Goal: Book appointment/travel/reservation

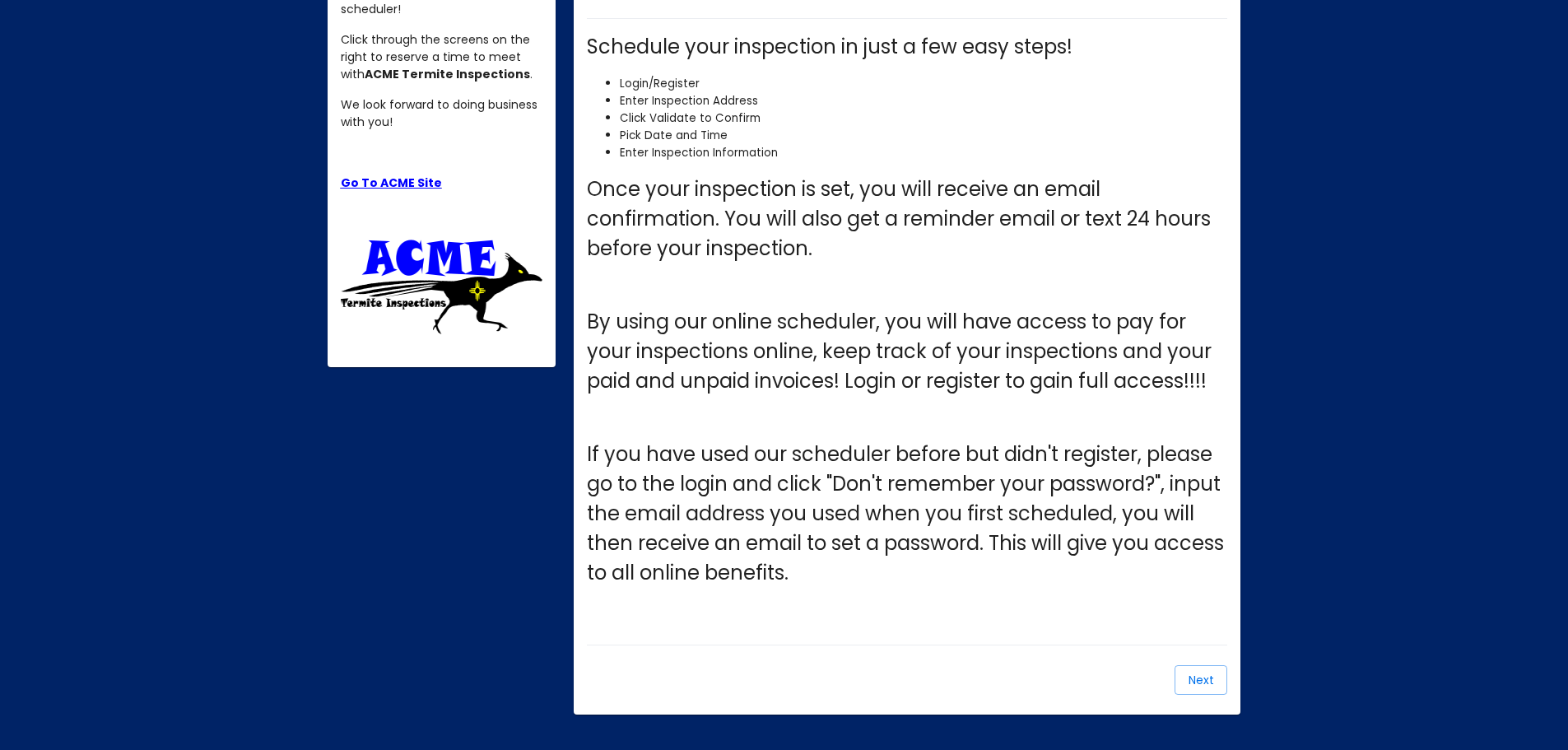
scroll to position [311, 0]
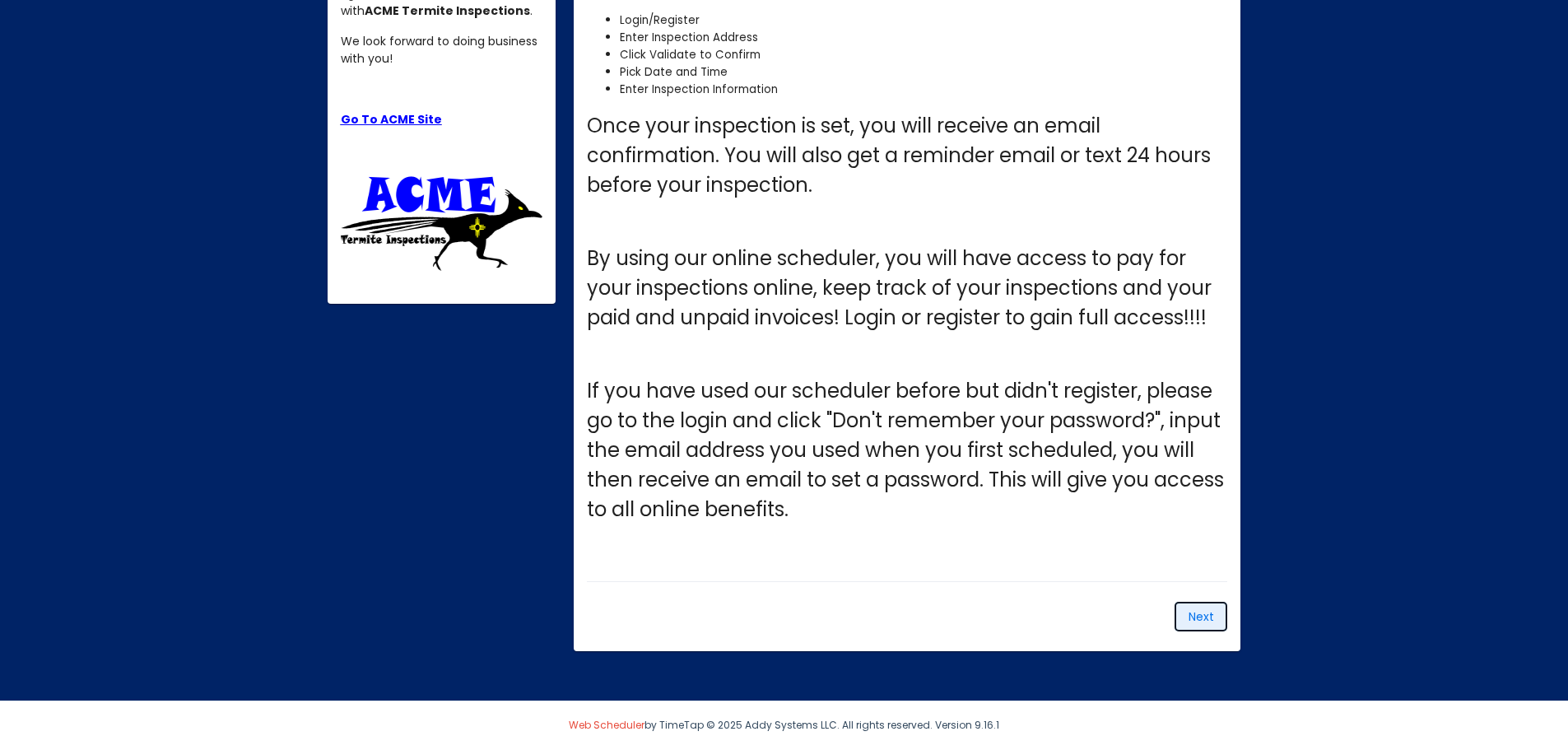
click at [1199, 620] on span "Next" at bounding box center [1201, 616] width 26 height 16
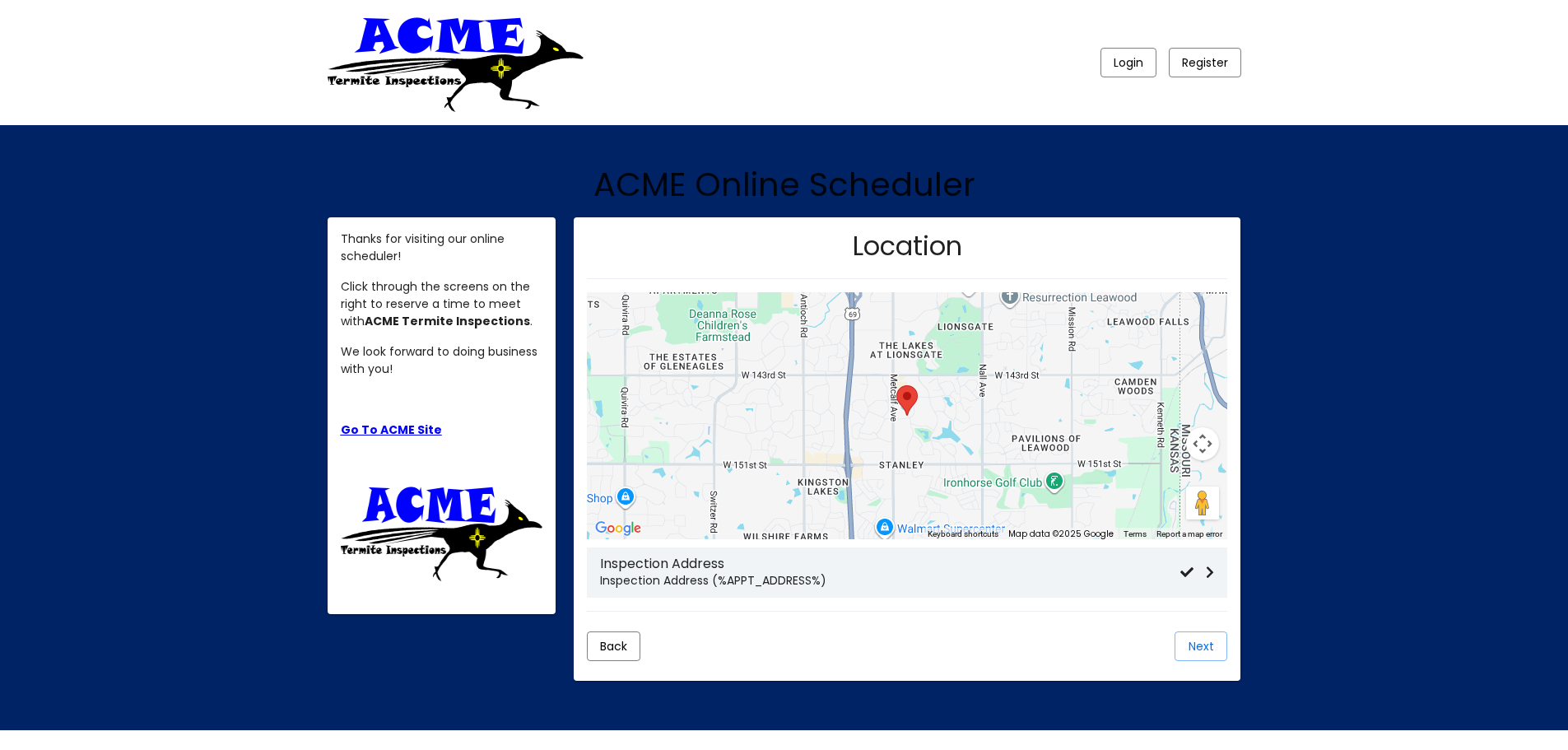
click at [724, 584] on p "Inspection Address (%APPT_ADDRESS%)" at bounding box center [890, 580] width 580 height 17
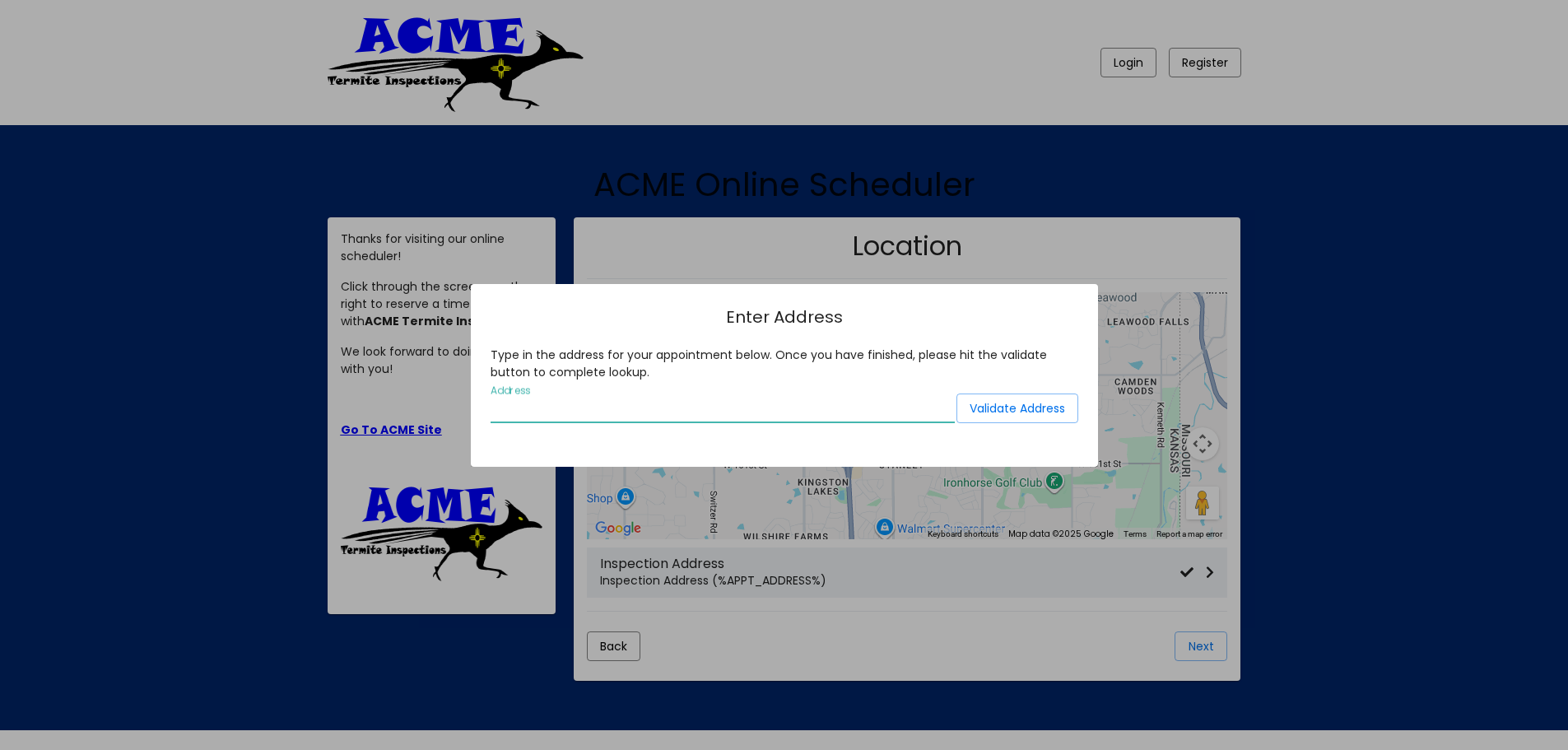
click at [599, 412] on input "Address" at bounding box center [722, 408] width 464 height 15
type input "424 general [PERSON_NAME]"
click at [1043, 402] on span "Validate Address" at bounding box center [1018, 408] width 96 height 16
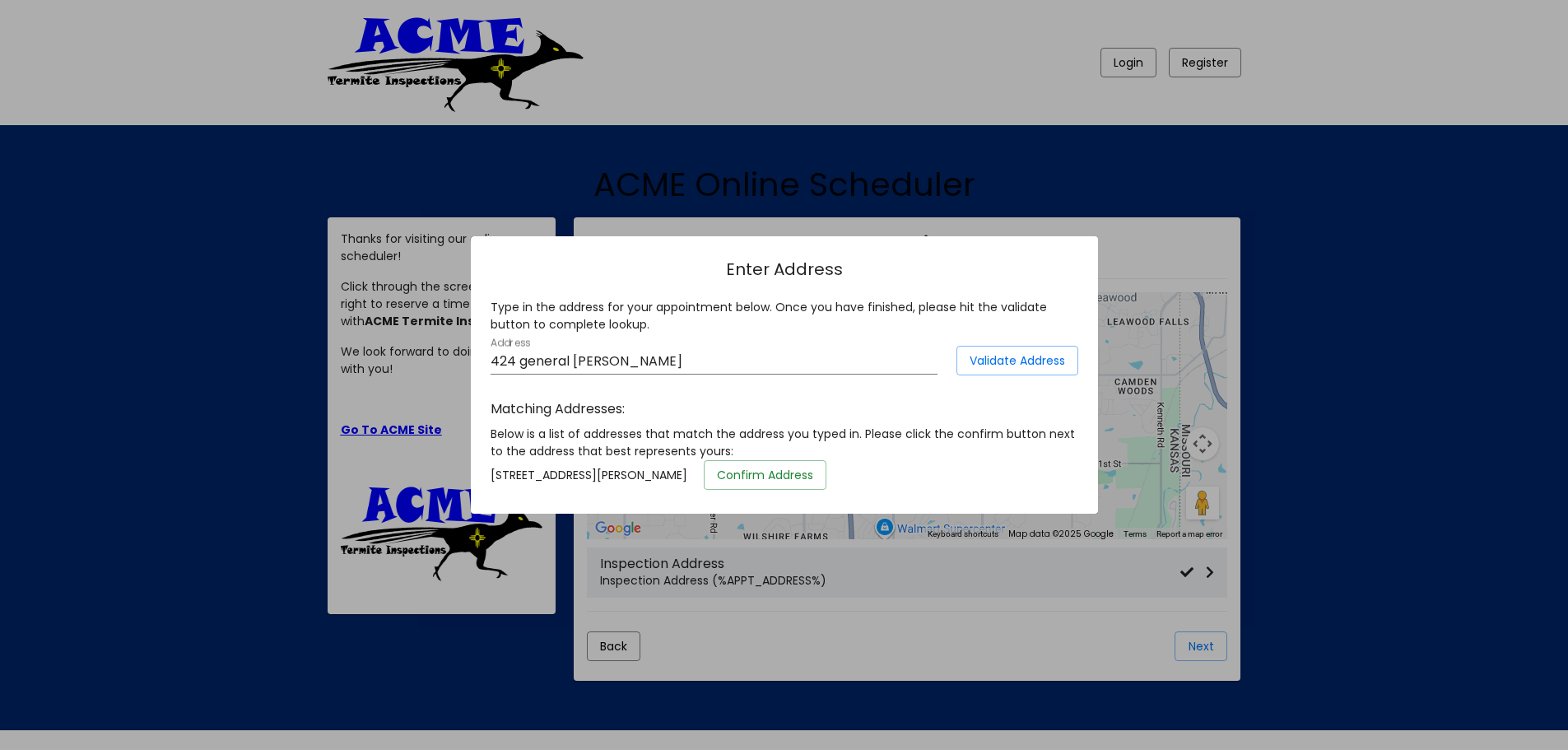
click at [813, 477] on span "Confirm Address" at bounding box center [765, 474] width 96 height 16
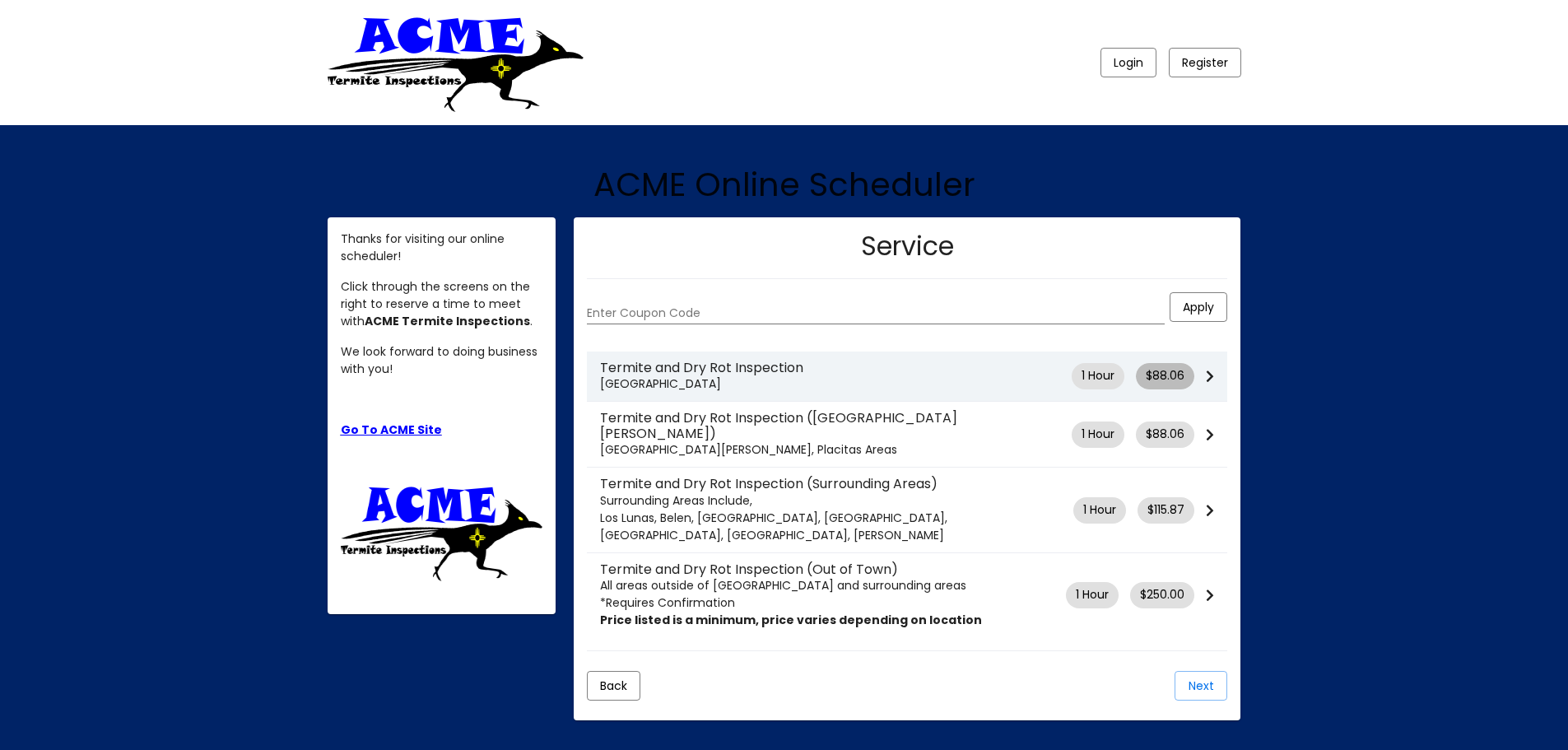
click at [1174, 377] on span "$88.06" at bounding box center [1165, 375] width 39 height 17
click at [1209, 375] on icon at bounding box center [1210, 375] width 8 height 13
